Goal: Find specific page/section

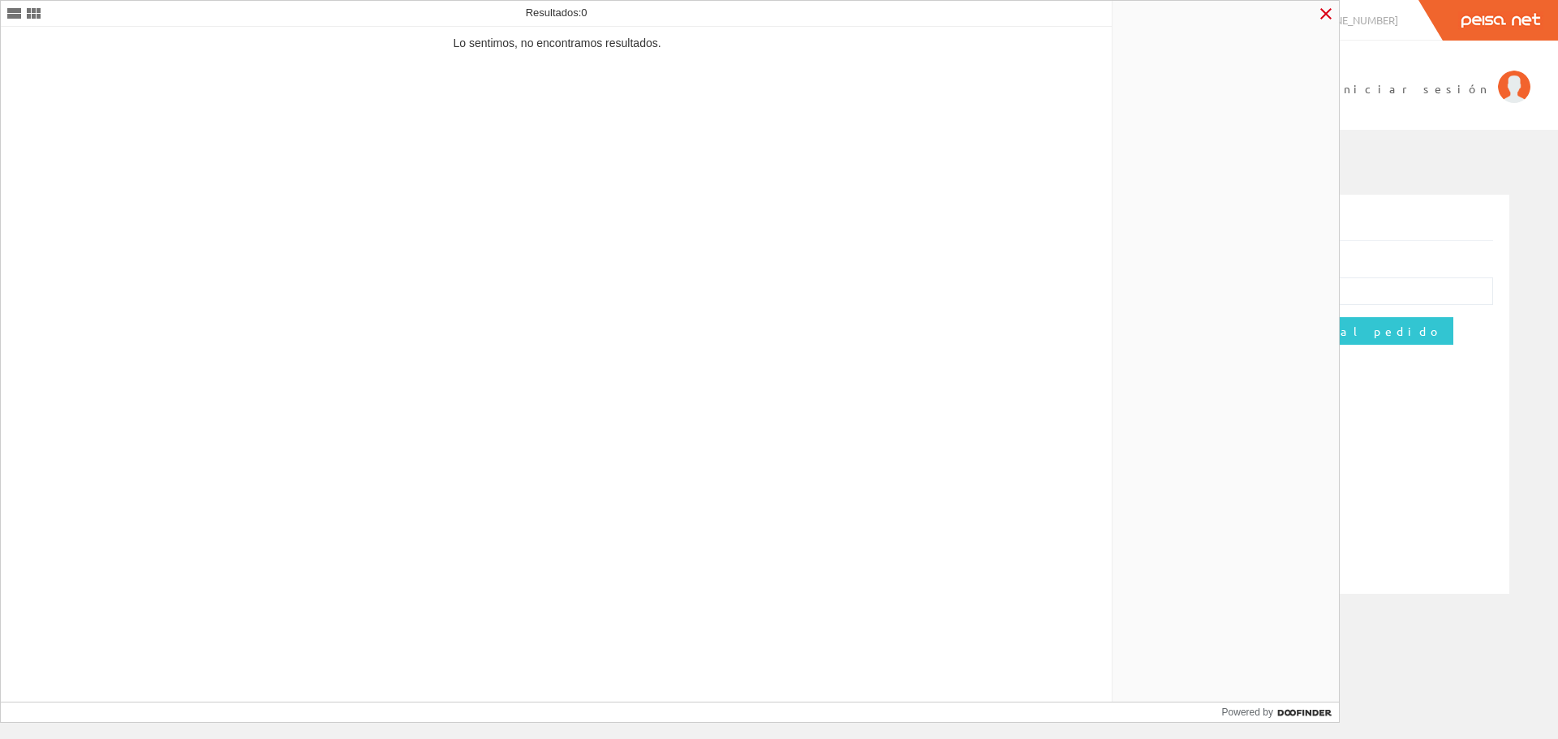
click at [764, 11] on link at bounding box center [1325, 13] width 19 height 19
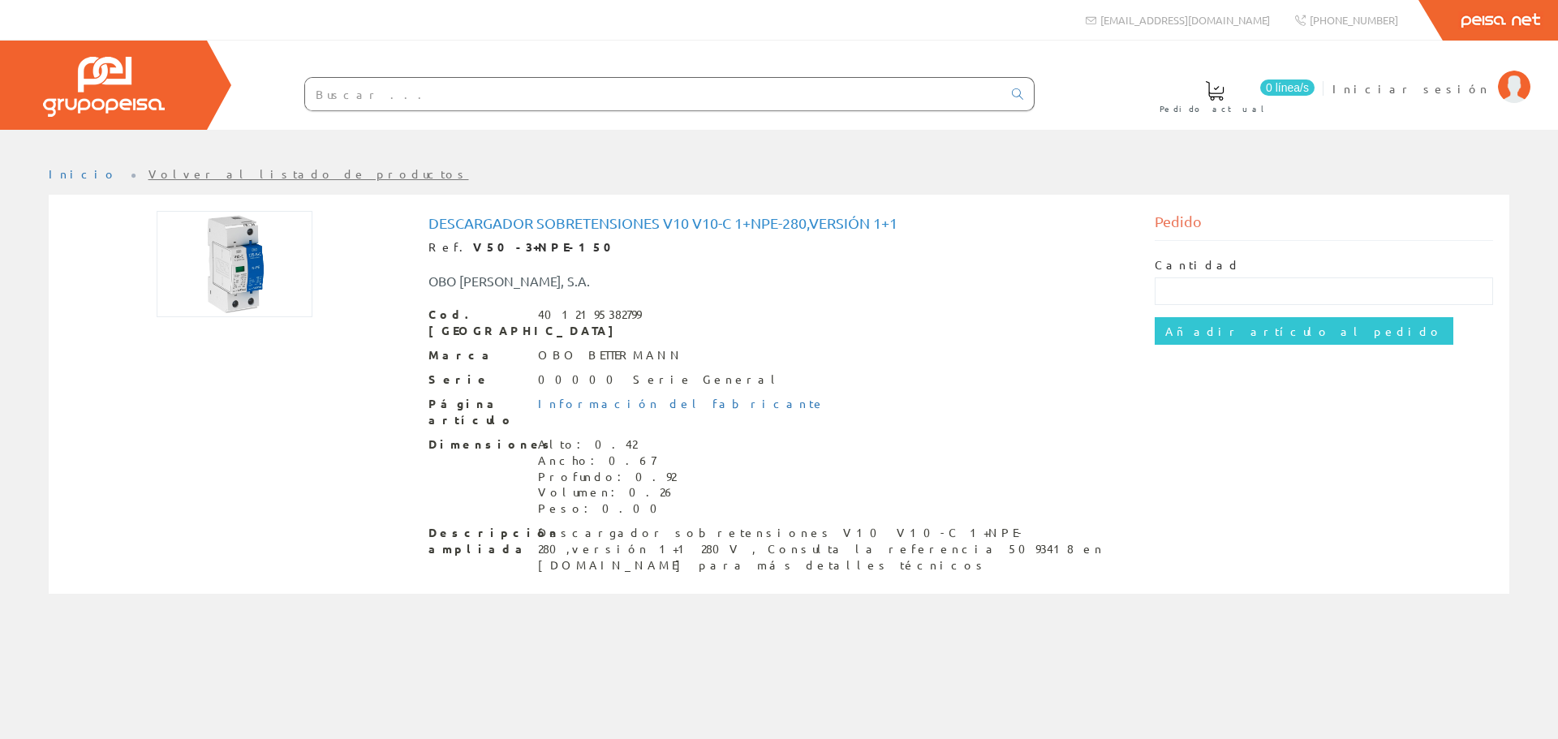
click at [764, 88] on li at bounding box center [1323, 81] width 10 height 28
click at [764, 88] on span "Iniciar sesión" at bounding box center [1410, 88] width 157 height 16
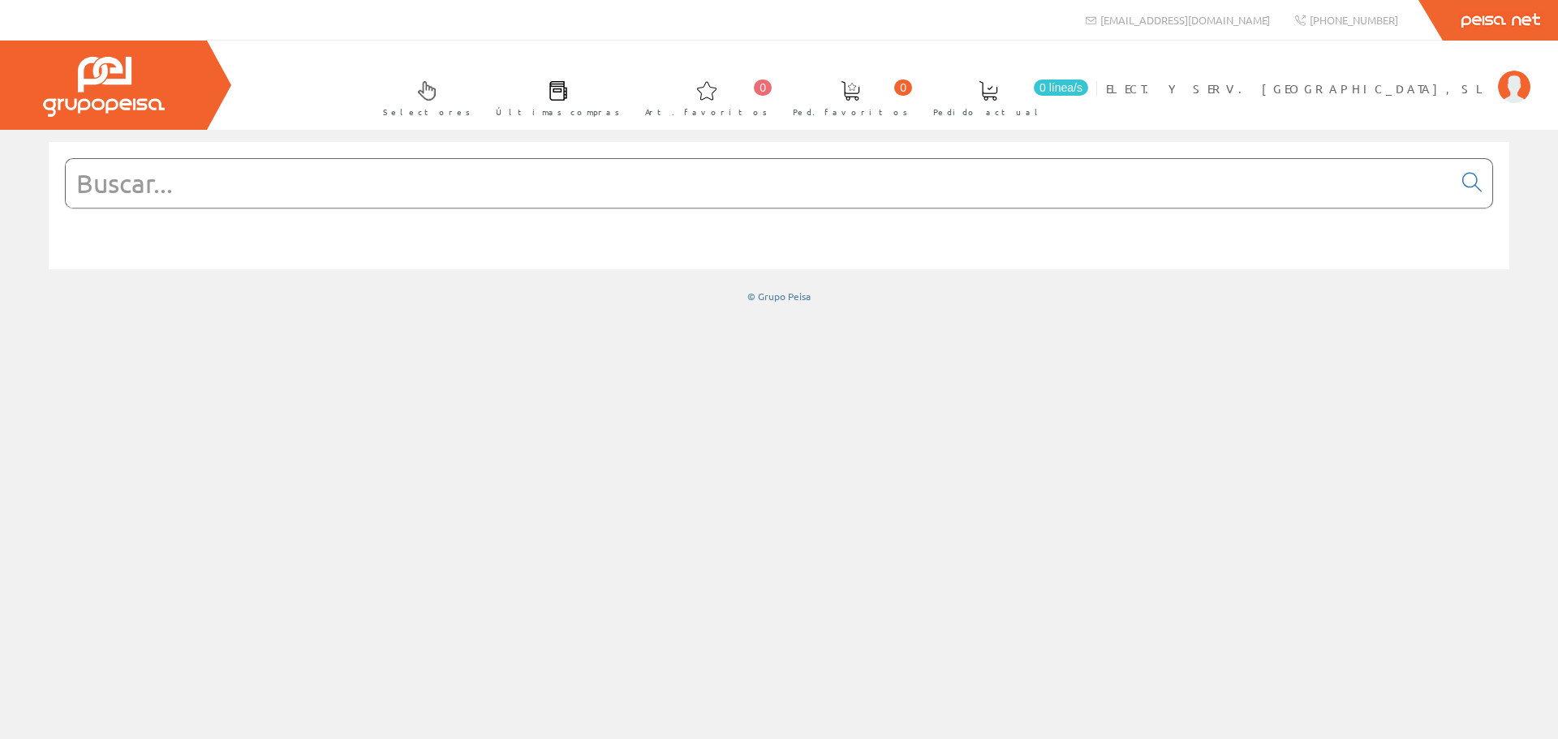
click at [601, 198] on input "text" at bounding box center [759, 183] width 1387 height 49
type input "8857"
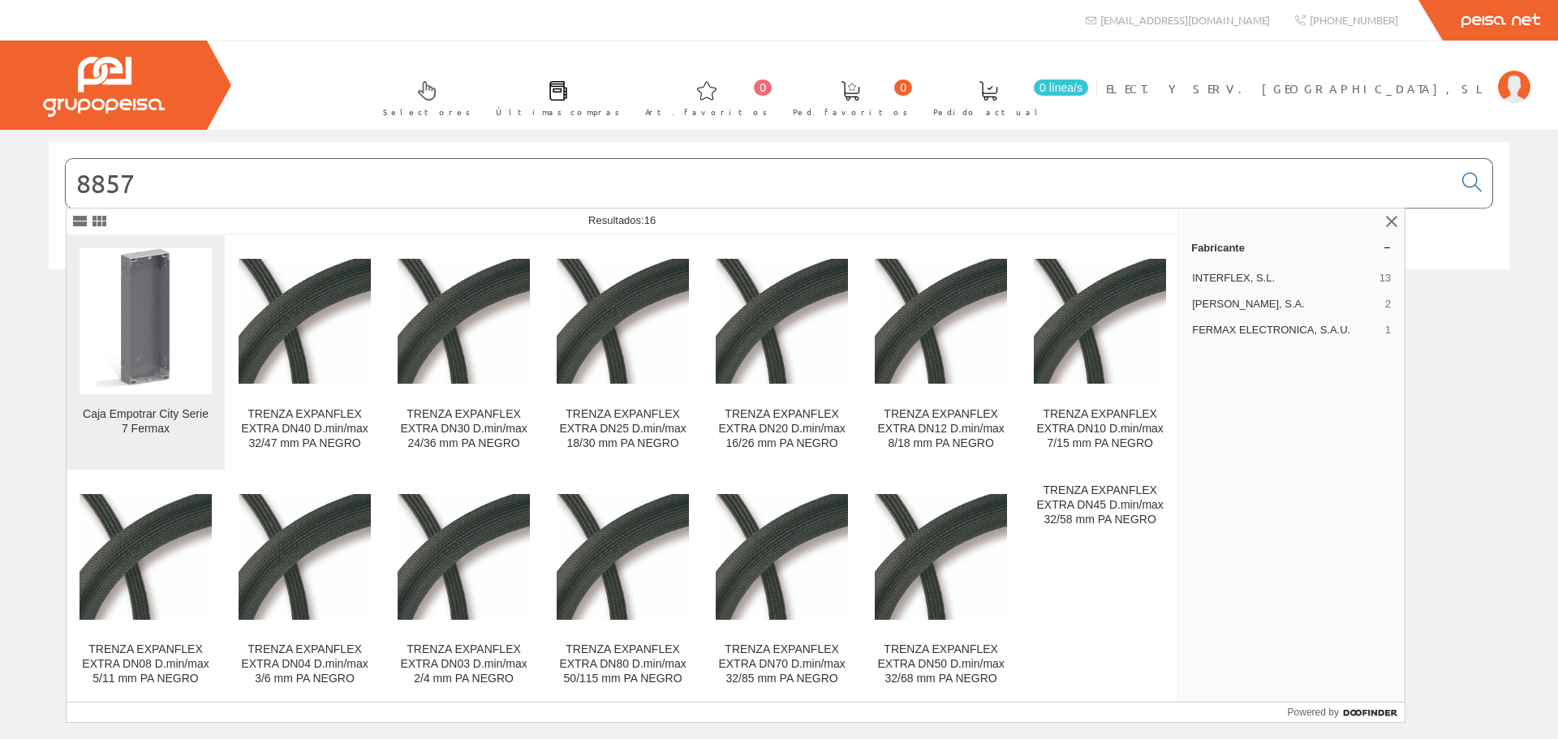
click at [109, 291] on img at bounding box center [146, 321] width 98 height 146
click at [129, 291] on img at bounding box center [146, 321] width 98 height 146
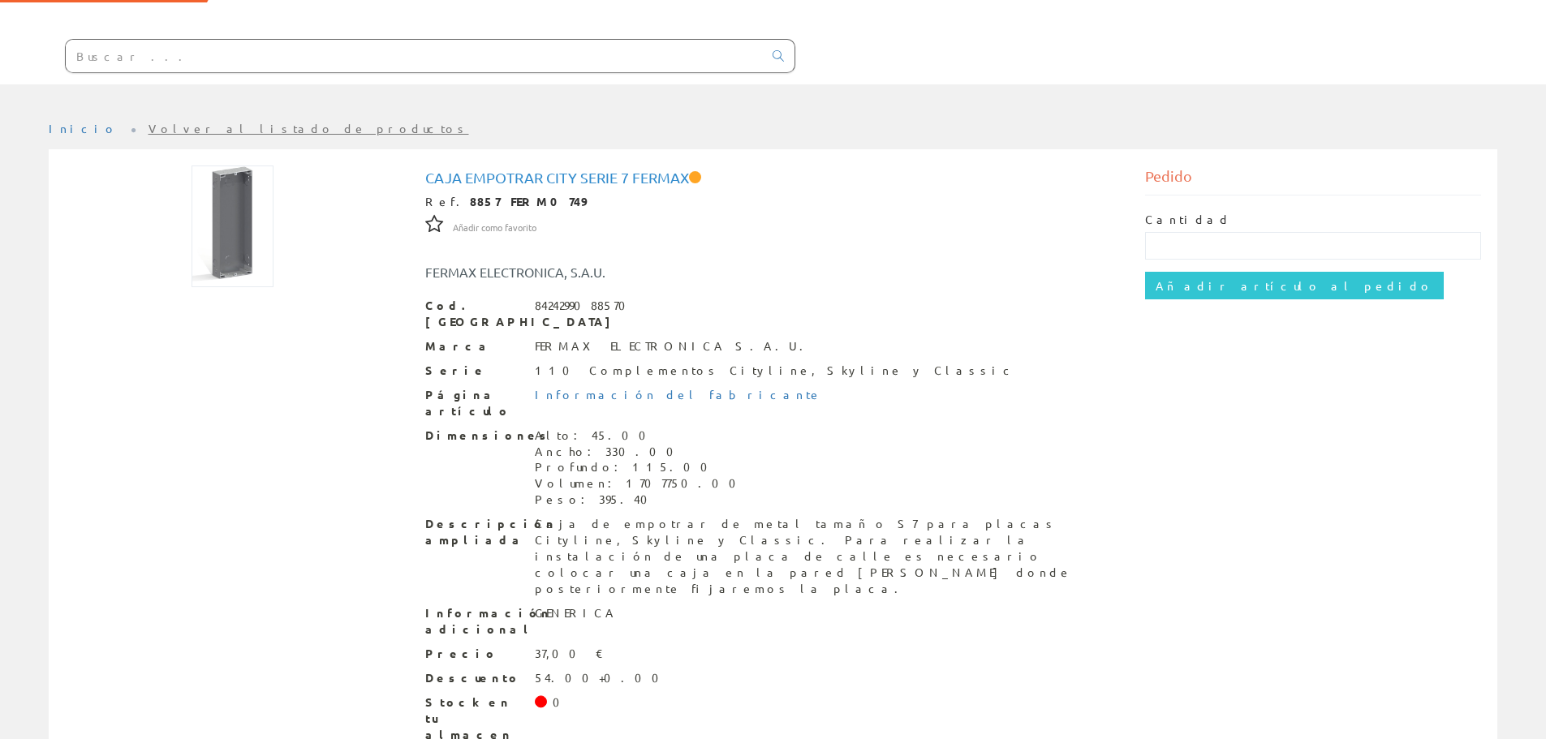
scroll to position [128, 0]
